Goal: Task Accomplishment & Management: Use online tool/utility

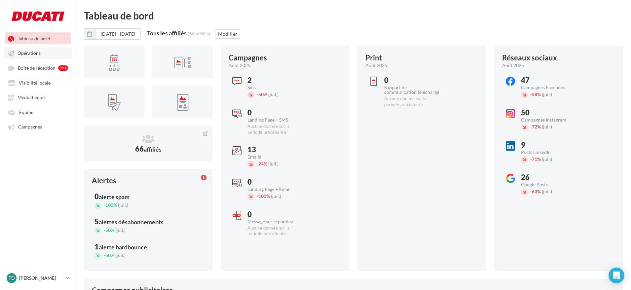
click at [35, 58] on link "Opérations" at bounding box center [38, 53] width 68 height 12
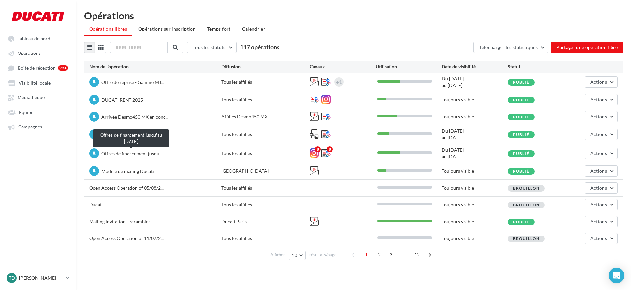
click at [129, 153] on span "Offres de financement jusqu..." at bounding box center [131, 154] width 61 height 6
click at [612, 154] on button "Actions" at bounding box center [601, 153] width 33 height 11
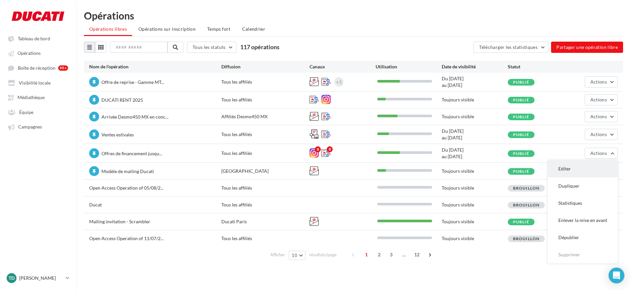
click at [580, 170] on button "Editer" at bounding box center [583, 168] width 70 height 17
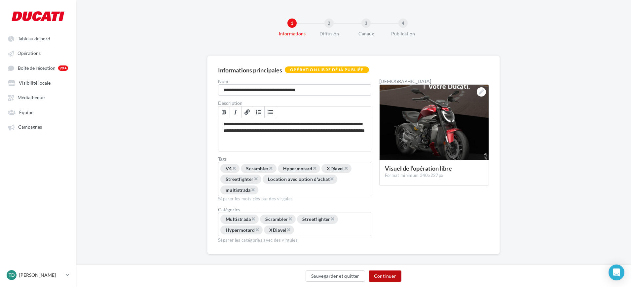
click at [376, 274] on button "Continuer" at bounding box center [385, 275] width 33 height 11
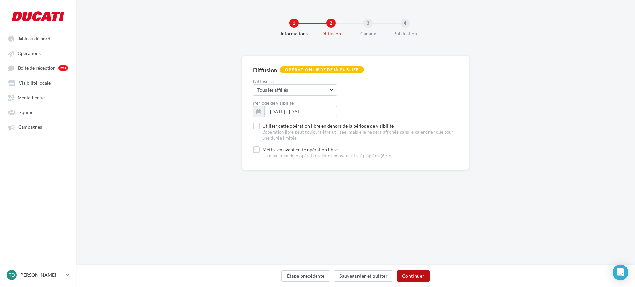
click at [405, 274] on button "Continuer" at bounding box center [413, 275] width 33 height 11
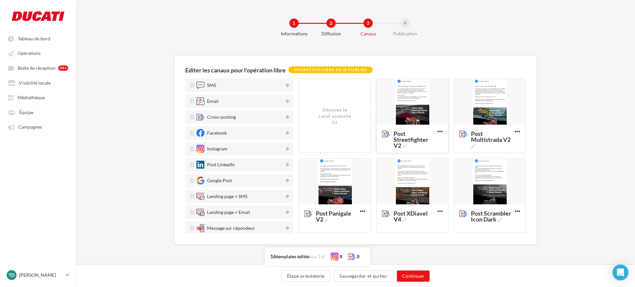
click at [414, 103] on div at bounding box center [411, 102] width 71 height 46
